Goal: Task Accomplishment & Management: Use online tool/utility

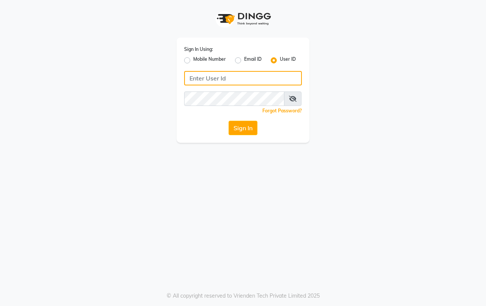
click at [231, 75] on input "Username" at bounding box center [243, 78] width 118 height 14
type input "hairaffairn"
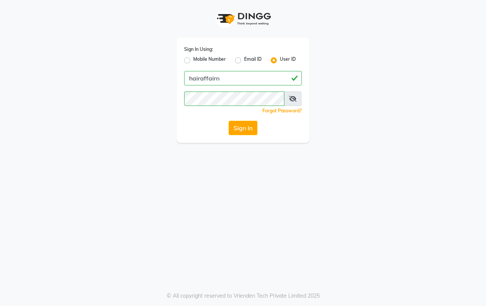
click at [246, 131] on button "Sign In" at bounding box center [242, 128] width 29 height 14
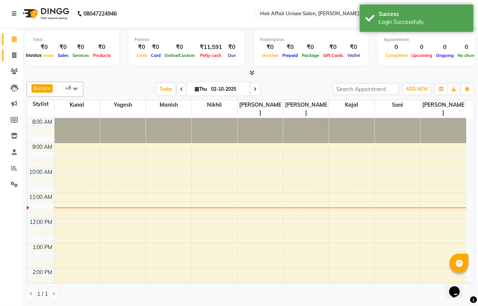
click at [15, 56] on icon at bounding box center [14, 55] width 4 height 6
select select "6225"
select select "service"
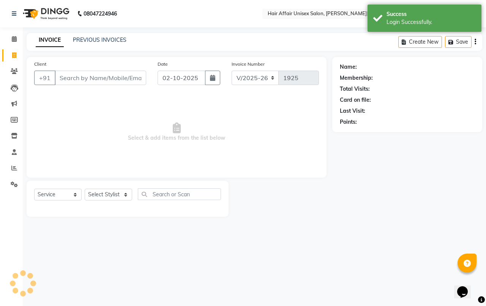
click at [65, 75] on input "Client" at bounding box center [100, 78] width 91 height 14
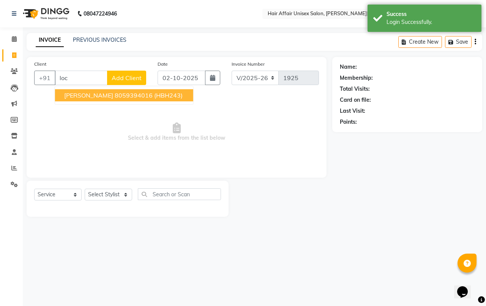
click at [90, 94] on span "[PERSON_NAME]" at bounding box center [88, 95] width 49 height 8
type input "8059394016"
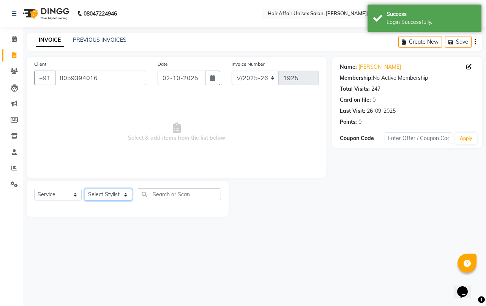
click at [130, 198] on select "Select Stylist [PERSON_NAME] kajal Kunal [PERSON_NAME] [PERSON_NAME] [PERSON_NA…" at bounding box center [108, 195] width 47 height 12
select select "66024"
click at [85, 189] on select "Select Stylist [PERSON_NAME] kajal Kunal [PERSON_NAME] [PERSON_NAME] [PERSON_NA…" at bounding box center [108, 195] width 47 height 12
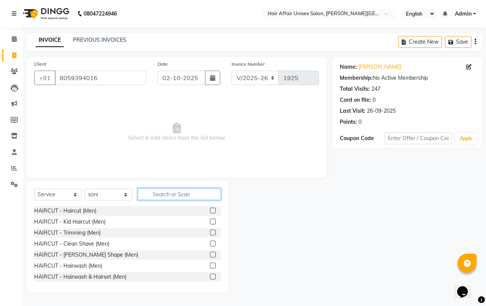
click at [156, 193] on input "text" at bounding box center [179, 194] width 83 height 12
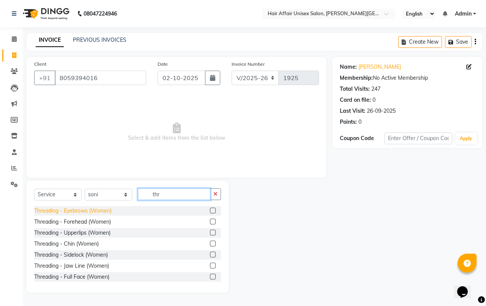
type input "thr"
click at [110, 211] on div "Threading - Eyebrows (Women)" at bounding box center [72, 211] width 77 height 8
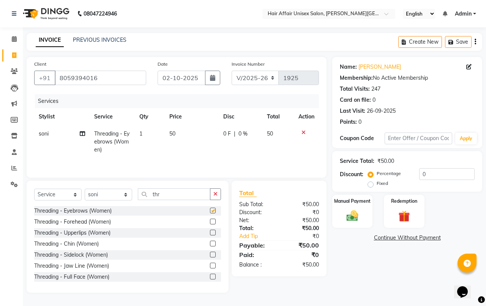
checkbox input "false"
click at [110, 220] on div "Threading - Forehead (Women)" at bounding box center [72, 222] width 77 height 8
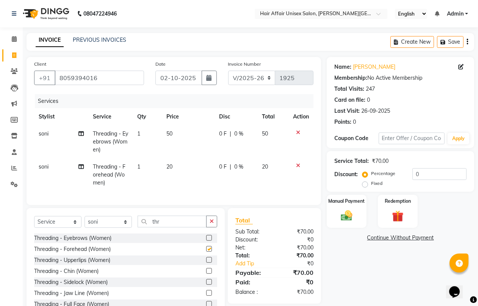
checkbox input "false"
click at [346, 209] on img at bounding box center [346, 216] width 19 height 14
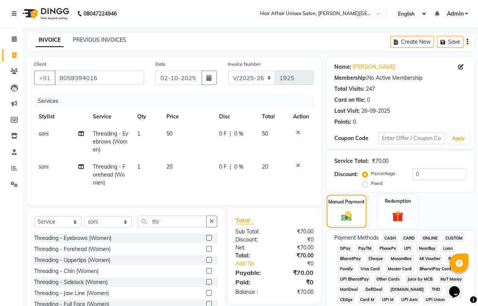
click at [390, 239] on span "CASH" at bounding box center [390, 238] width 16 height 9
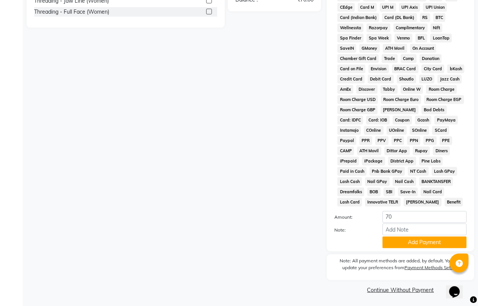
click at [390, 241] on button "Add Payment" at bounding box center [425, 242] width 84 height 12
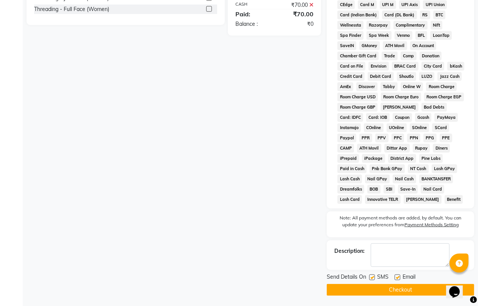
scroll to position [296, 0]
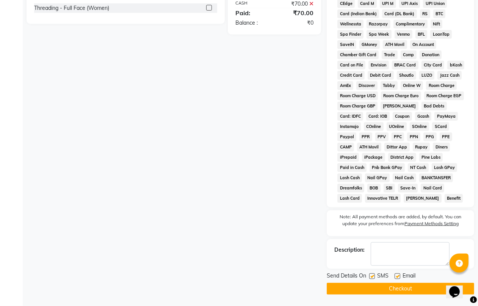
click at [404, 286] on button "Checkout" at bounding box center [401, 289] width 148 height 12
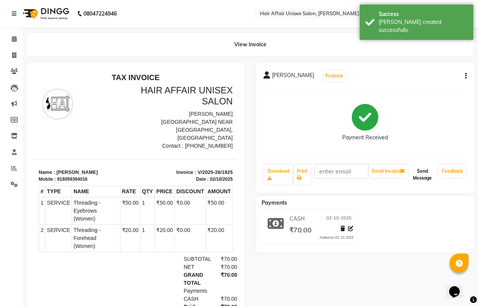
click at [423, 176] on button "Send Message" at bounding box center [422, 175] width 27 height 20
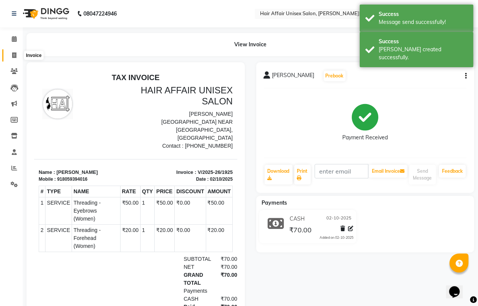
click at [14, 54] on icon at bounding box center [14, 55] width 4 height 6
select select "service"
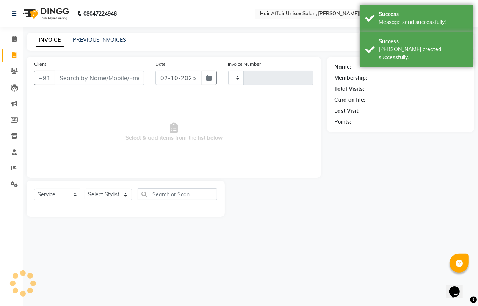
type input "1926"
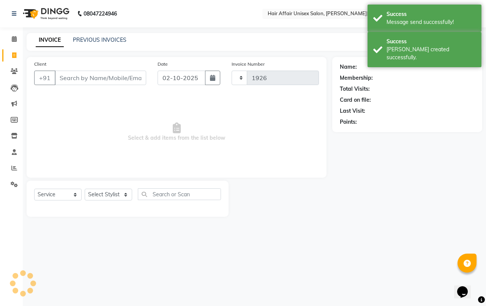
select select "6225"
